Goal: Transaction & Acquisition: Obtain resource

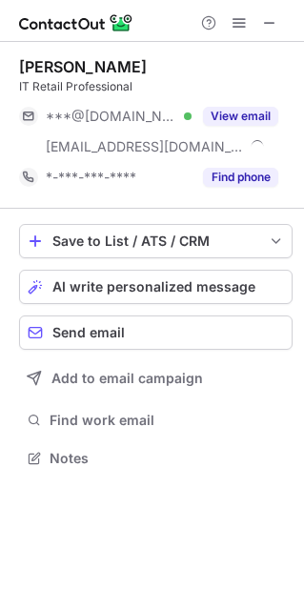
scroll to position [444, 304]
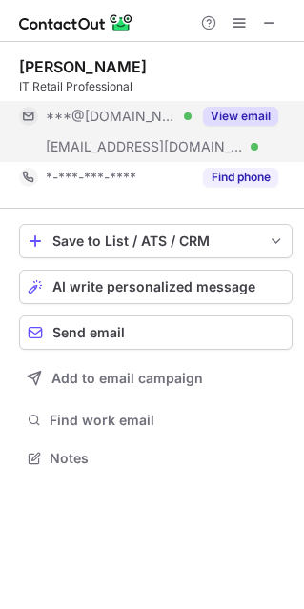
click at [227, 115] on button "View email" at bounding box center [240, 116] width 75 height 19
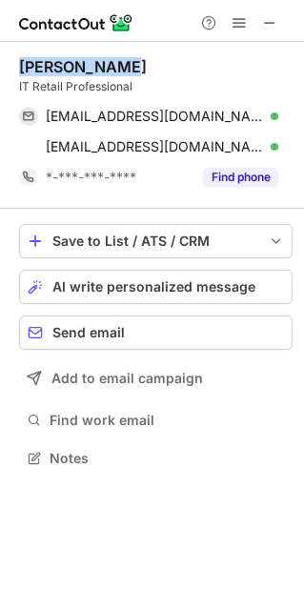
drag, startPoint x: 125, startPoint y: 67, endPoint x: 16, endPoint y: 66, distance: 108.6
click at [16, 66] on div "Hari Santosa IT Retail Professional omedot@gmail.com Verified Send email Copy h…" at bounding box center [152, 264] width 304 height 445
copy div "Hari Santosa"
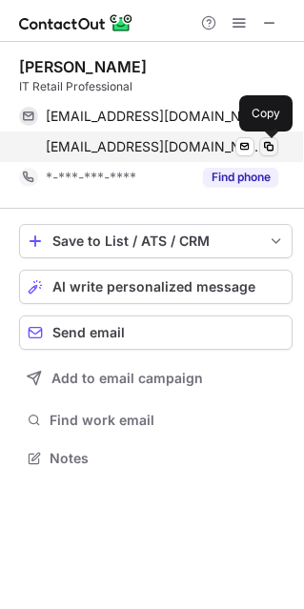
click at [265, 151] on span at bounding box center [268, 146] width 15 height 15
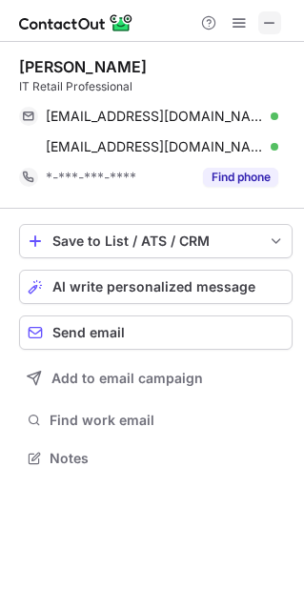
click at [275, 20] on span at bounding box center [269, 22] width 15 height 15
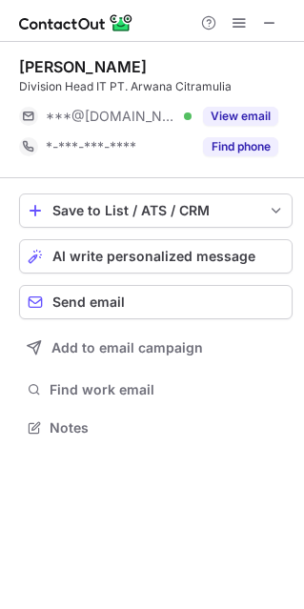
scroll to position [10, 10]
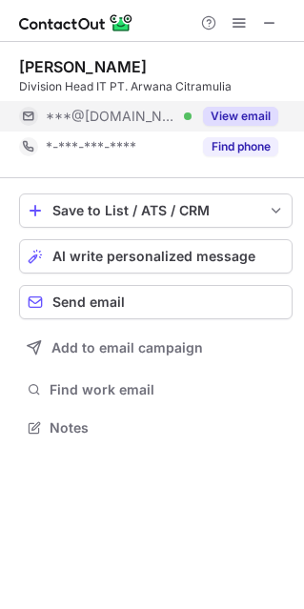
click at [251, 119] on button "View email" at bounding box center [240, 116] width 75 height 19
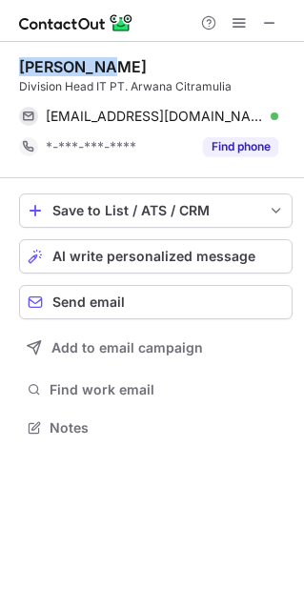
drag, startPoint x: 106, startPoint y: 64, endPoint x: 8, endPoint y: 65, distance: 98.2
click at [8, 65] on div "Ibnu Abbas Division Head IT PT. Arwana Citramulia abbaskr84@gmail.com Verified …" at bounding box center [152, 249] width 304 height 415
copy div "Ibnu Abbas"
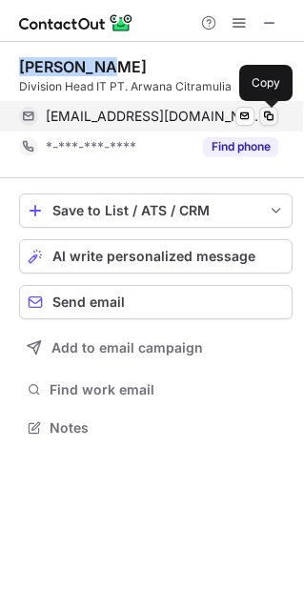
click at [268, 116] on span at bounding box center [268, 116] width 15 height 15
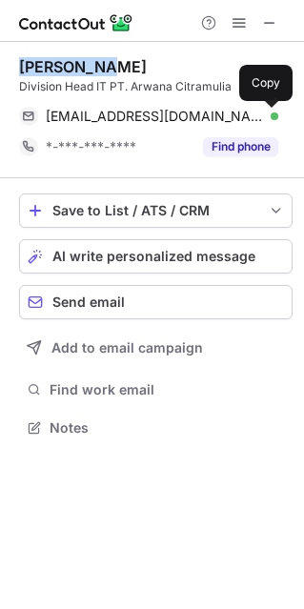
click at [130, 55] on div "Ibnu Abbas Division Head IT PT. Arwana Citramulia abbaskr84@gmail.com Verified …" at bounding box center [155, 110] width 273 height 136
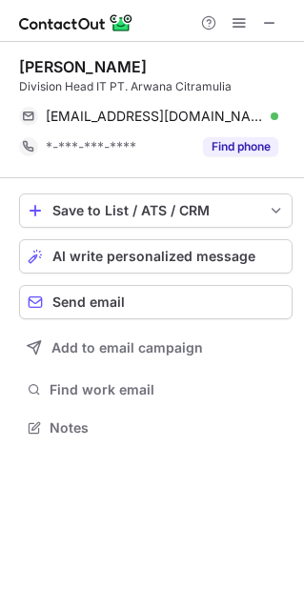
scroll to position [414, 304]
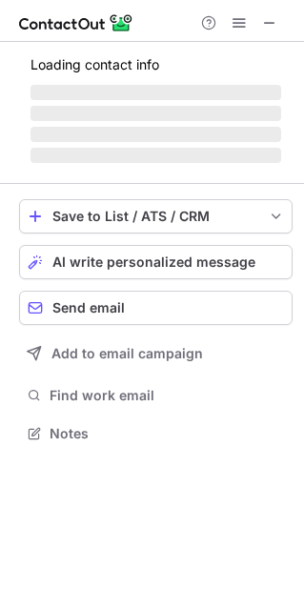
scroll to position [444, 304]
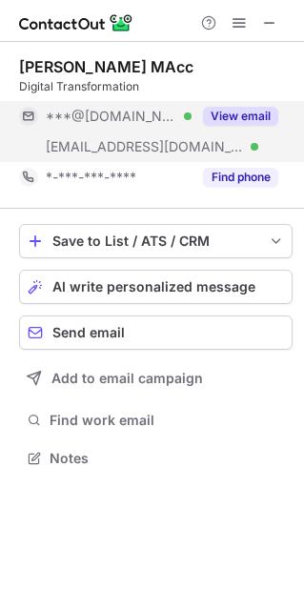
click at [227, 115] on button "View email" at bounding box center [240, 116] width 75 height 19
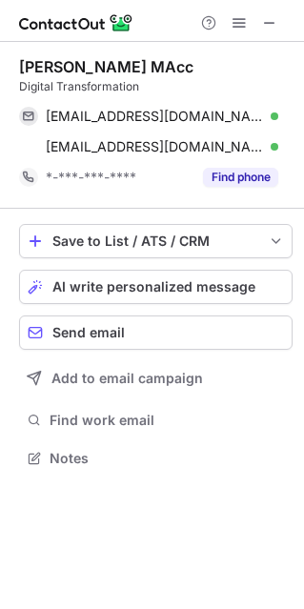
drag, startPoint x: 203, startPoint y: 68, endPoint x: 122, endPoint y: 59, distance: 81.4
click at [122, 59] on div "[PERSON_NAME] MAcc" at bounding box center [155, 66] width 273 height 19
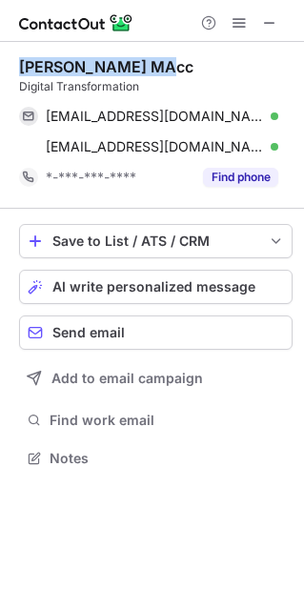
drag, startPoint x: 21, startPoint y: 66, endPoint x: 141, endPoint y: 61, distance: 120.2
click at [141, 61] on div "[PERSON_NAME] MAcc" at bounding box center [106, 66] width 174 height 19
copy div "[PERSON_NAME]"
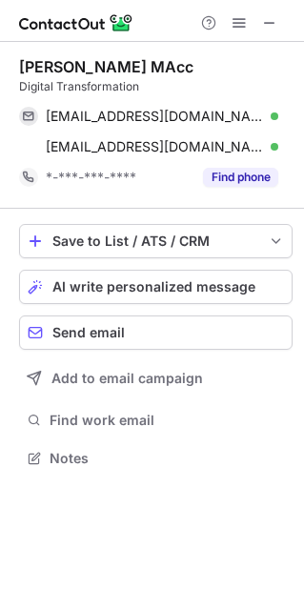
click at [190, 96] on div "[PERSON_NAME] MAcc Digital Transformation [EMAIL_ADDRESS][DOMAIN_NAME] Verified…" at bounding box center [155, 124] width 273 height 135
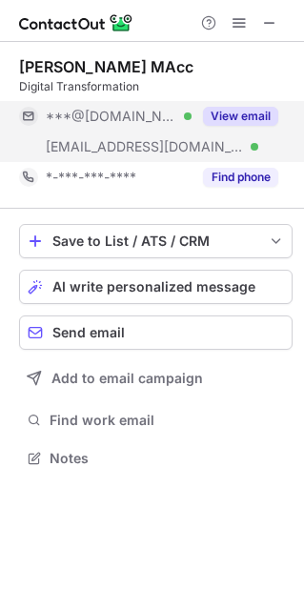
click at [231, 113] on button "View email" at bounding box center [240, 116] width 75 height 19
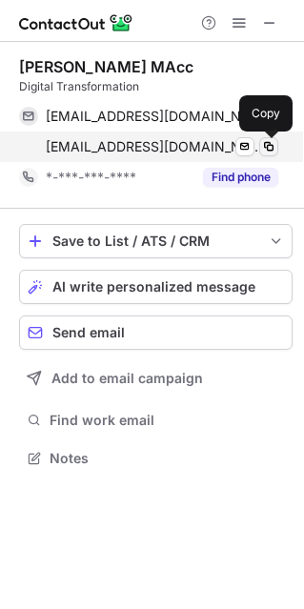
click at [271, 147] on span at bounding box center [268, 146] width 15 height 15
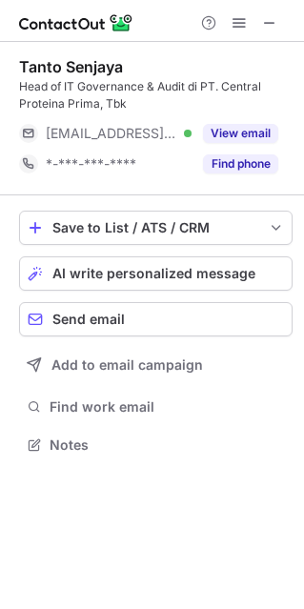
scroll to position [431, 304]
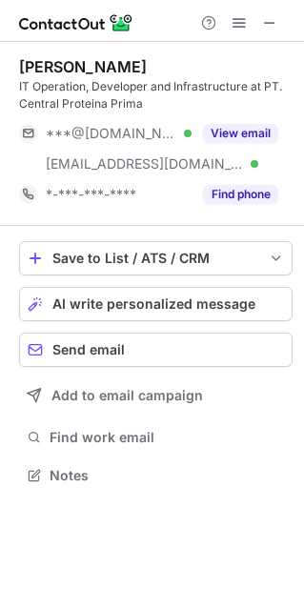
scroll to position [461, 304]
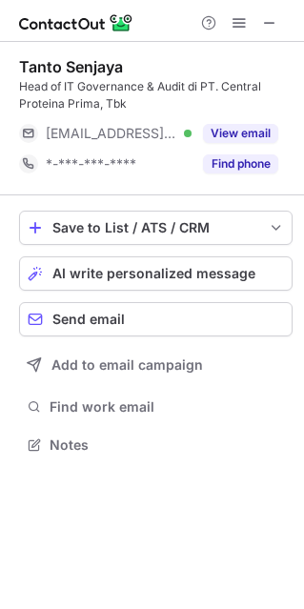
scroll to position [431, 304]
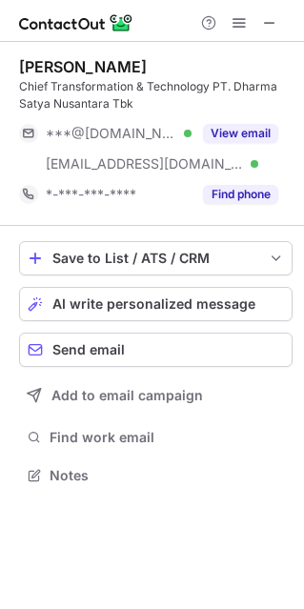
scroll to position [461, 304]
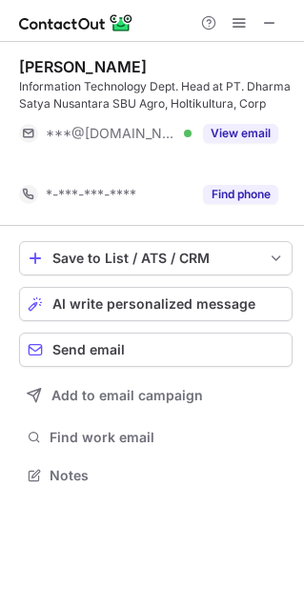
scroll to position [431, 304]
